Goal: Information Seeking & Learning: Learn about a topic

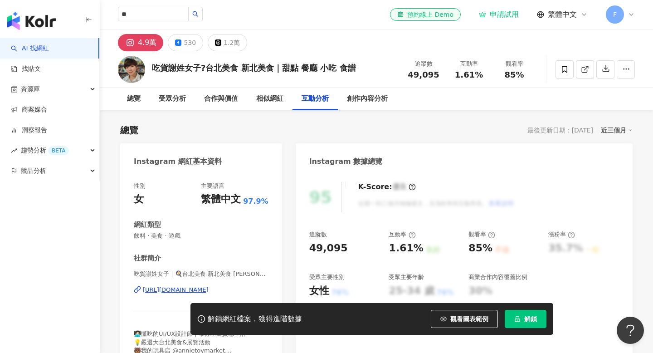
type input "*"
type input "*****"
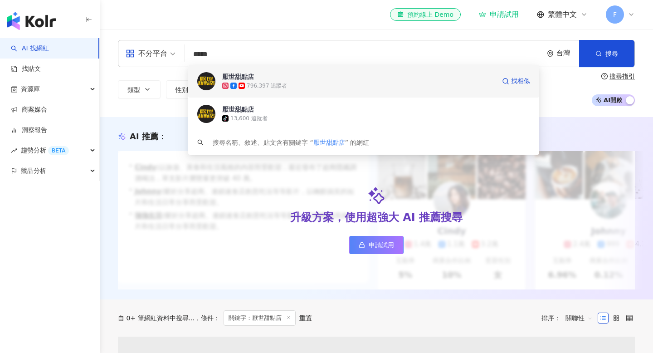
click at [250, 72] on div "厭世甜點店 796,397 追蹤者 找相似" at bounding box center [363, 81] width 351 height 33
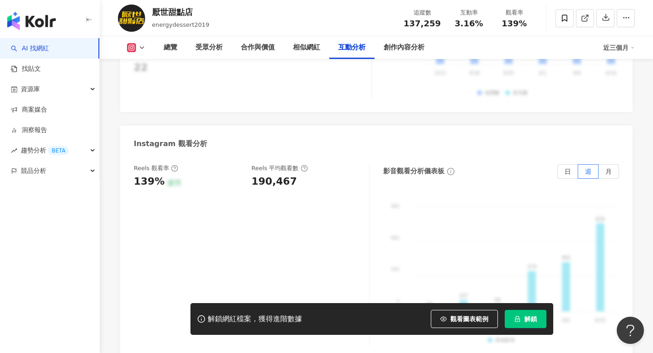
scroll to position [1976, 0]
